Goal: Task Accomplishment & Management: Use online tool/utility

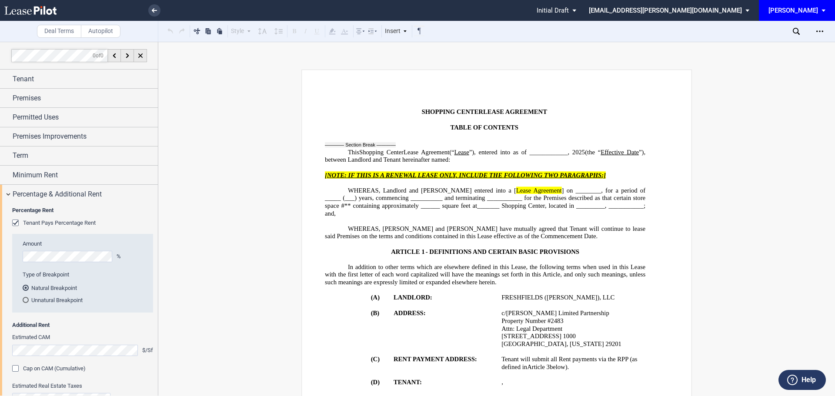
drag, startPoint x: 0, startPoint y: 0, endPoint x: 70, endPoint y: 368, distance: 374.6
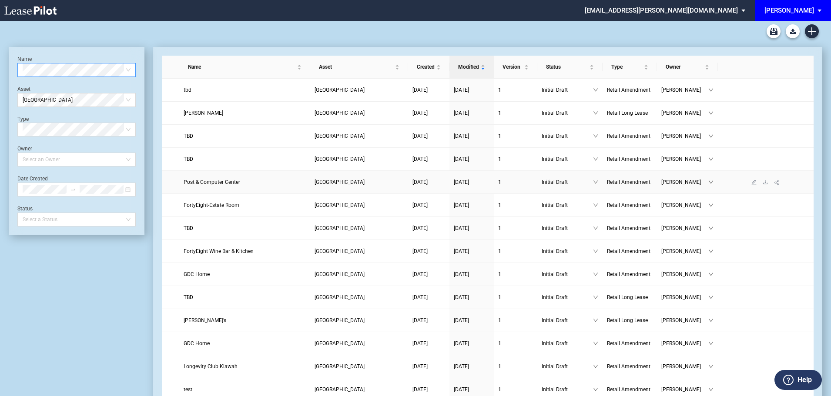
click at [232, 180] on span "Post & Computer Center" at bounding box center [212, 182] width 57 height 6
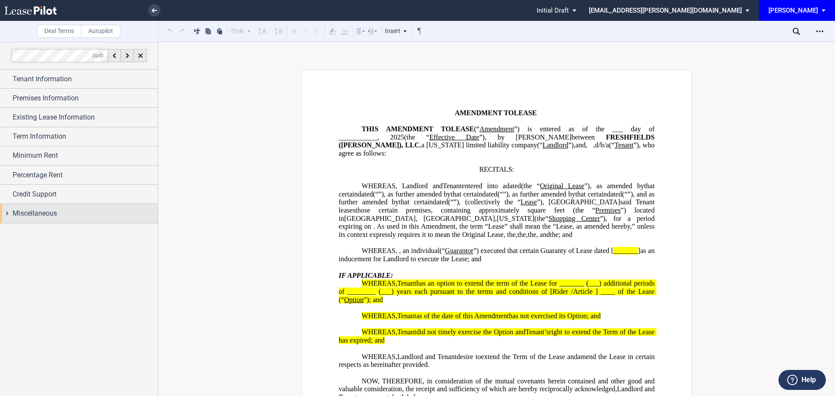
click at [43, 211] on span "Miscellaneous" at bounding box center [35, 213] width 44 height 10
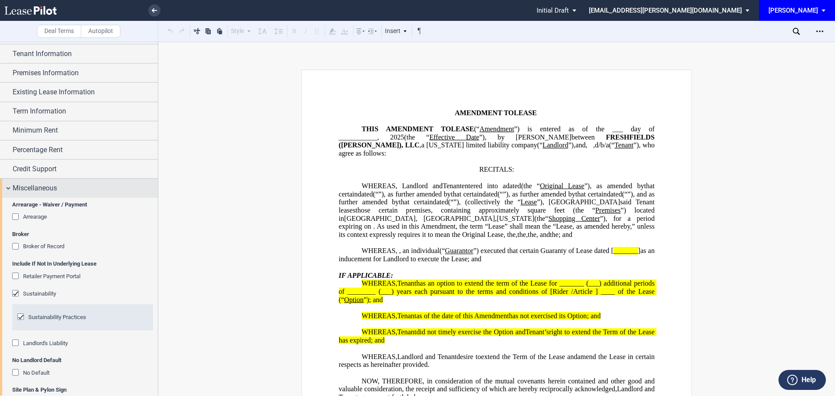
scroll to position [25, 0]
